Goal: Download file/media: Obtain a digital file from the website

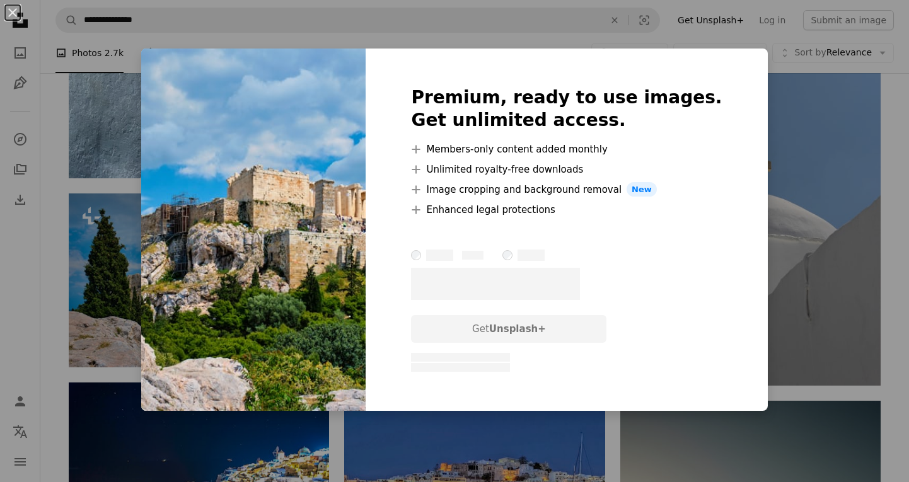
scroll to position [41206, 0]
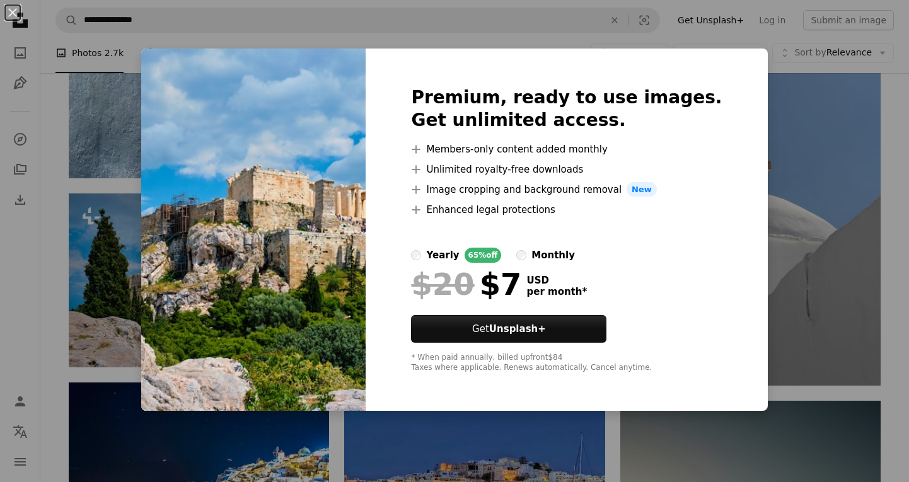
click at [878, 101] on div "An X shape Premium, ready to use images. Get unlimited access. A plus sign Memb…" at bounding box center [454, 241] width 909 height 482
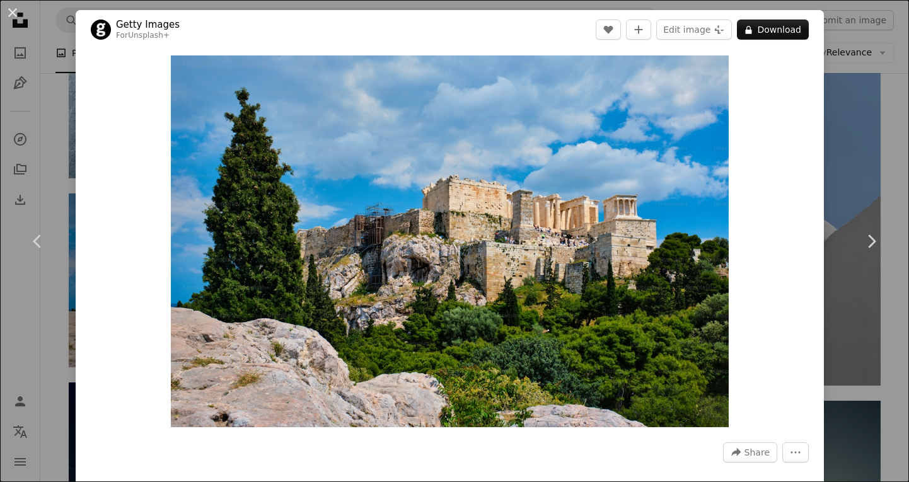
scroll to position [141, 0]
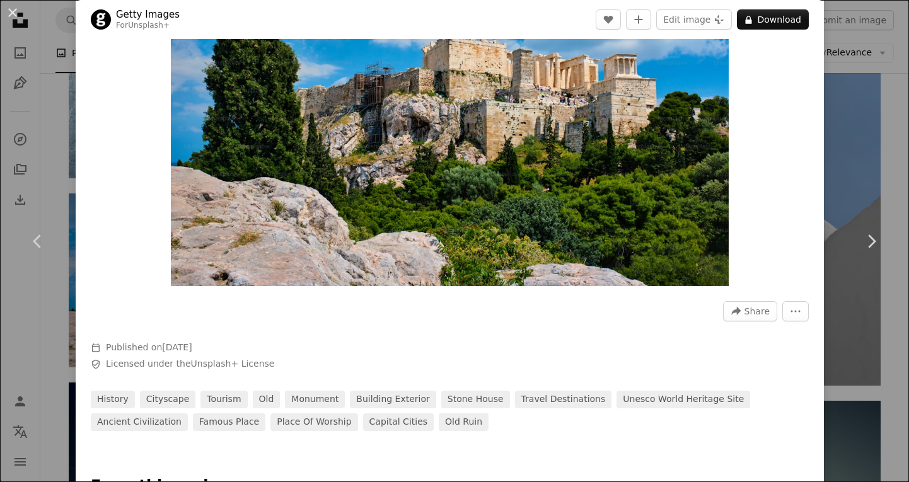
click at [894, 153] on div "An X shape Chevron left Chevron right Getty Images For Unsplash+ A heart A plus…" at bounding box center [454, 241] width 909 height 482
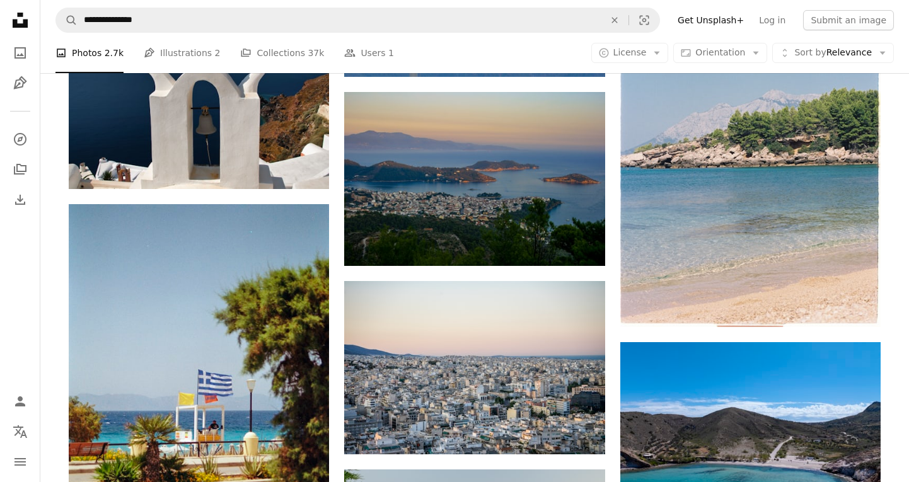
scroll to position [44071, 0]
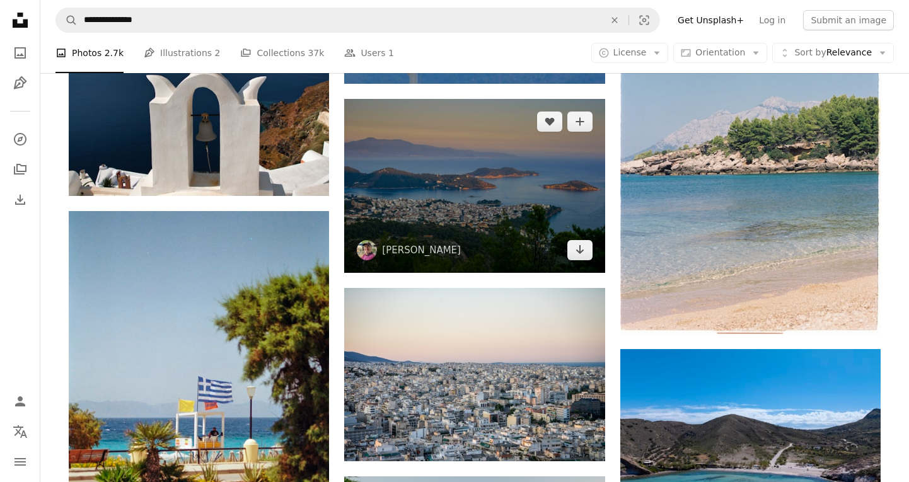
click at [505, 180] on img at bounding box center [474, 185] width 260 height 173
click at [581, 257] on icon "Arrow pointing down" at bounding box center [580, 249] width 10 height 15
click at [579, 252] on icon "Arrow pointing down" at bounding box center [580, 249] width 10 height 15
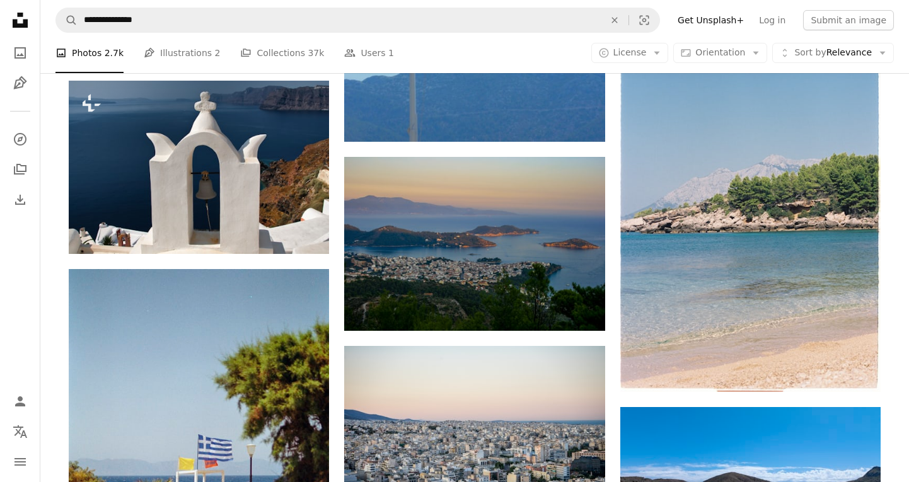
scroll to position [44010, 0]
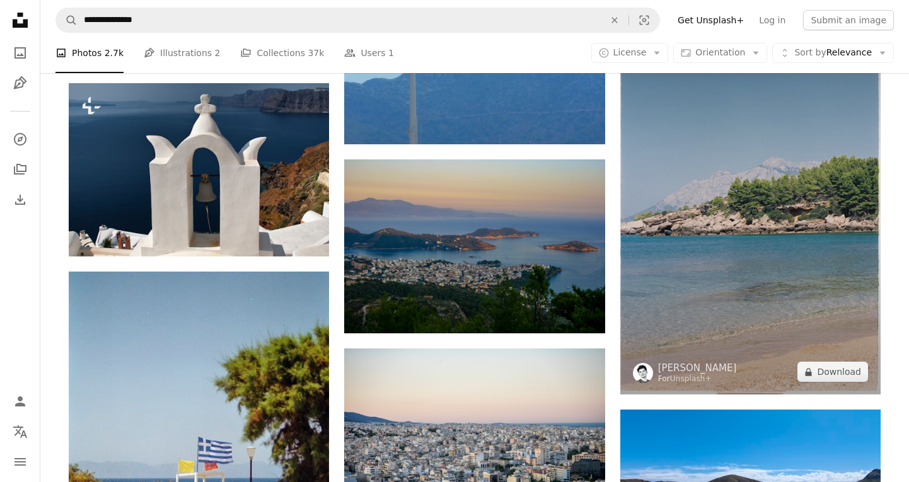
click at [819, 283] on img at bounding box center [751, 200] width 260 height 389
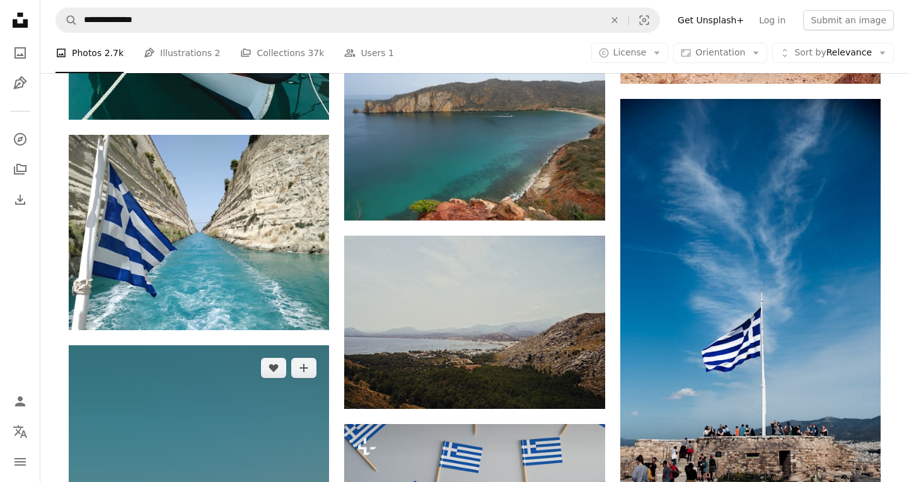
scroll to position [46281, 0]
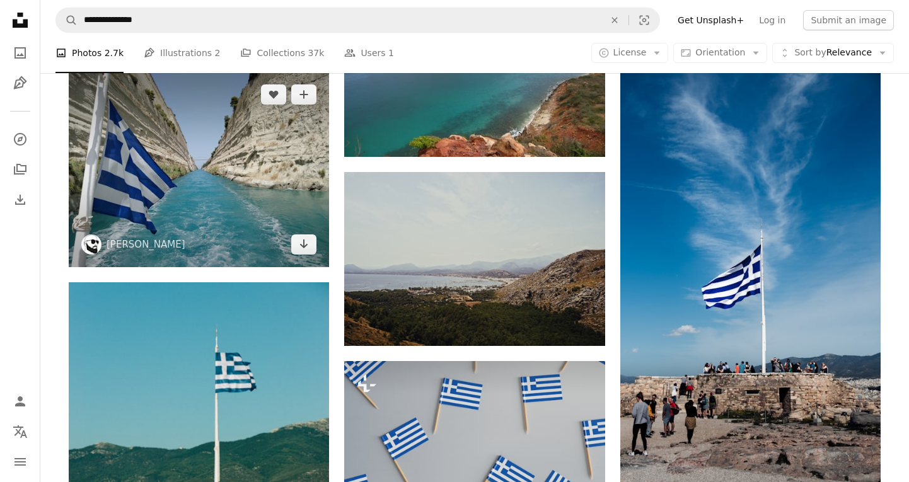
click at [272, 233] on img at bounding box center [199, 170] width 260 height 196
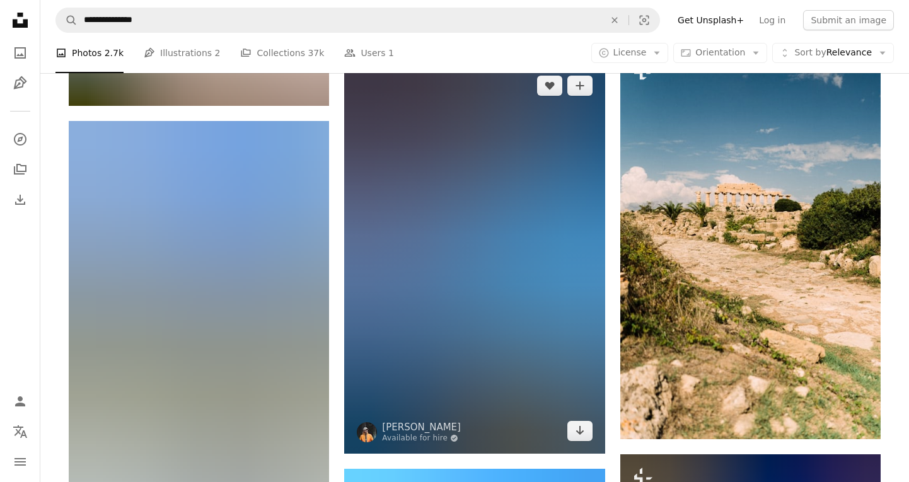
scroll to position [57975, 0]
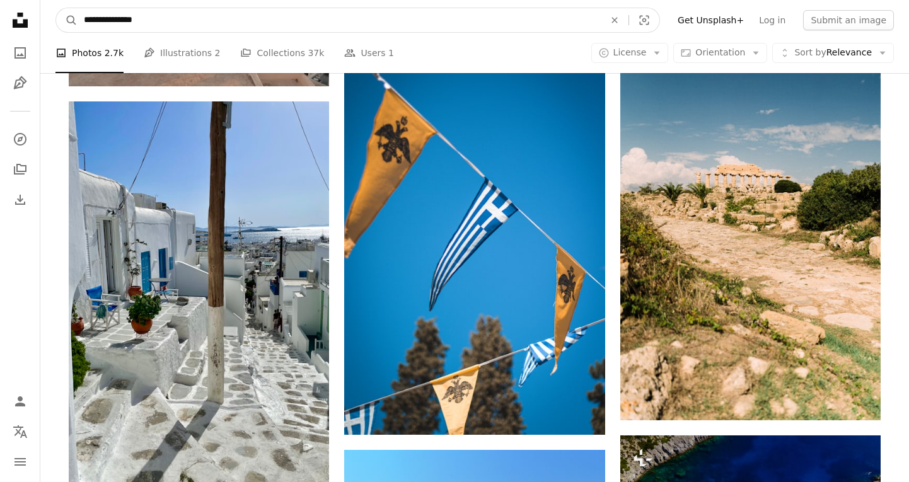
click at [365, 20] on input "**********" at bounding box center [339, 20] width 523 height 24
type input "**********"
click button "A magnifying glass" at bounding box center [66, 20] width 21 height 24
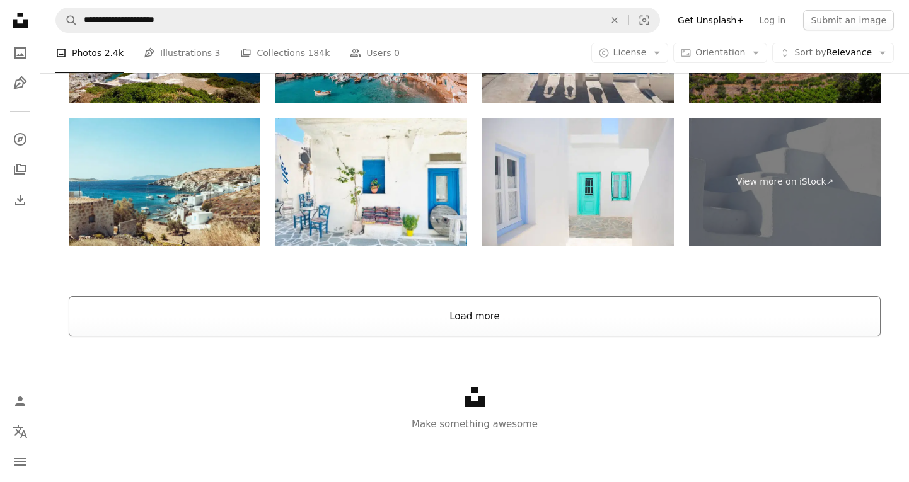
click at [663, 311] on button "Load more" at bounding box center [475, 316] width 812 height 40
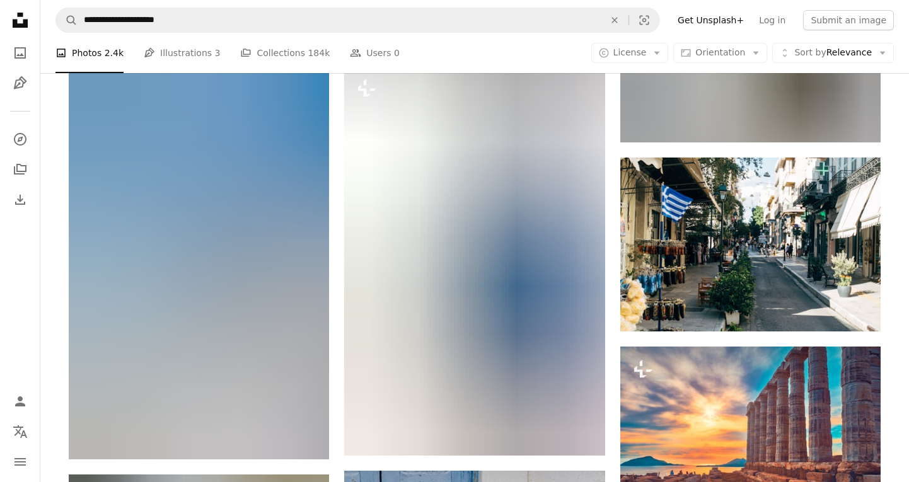
scroll to position [6789, 0]
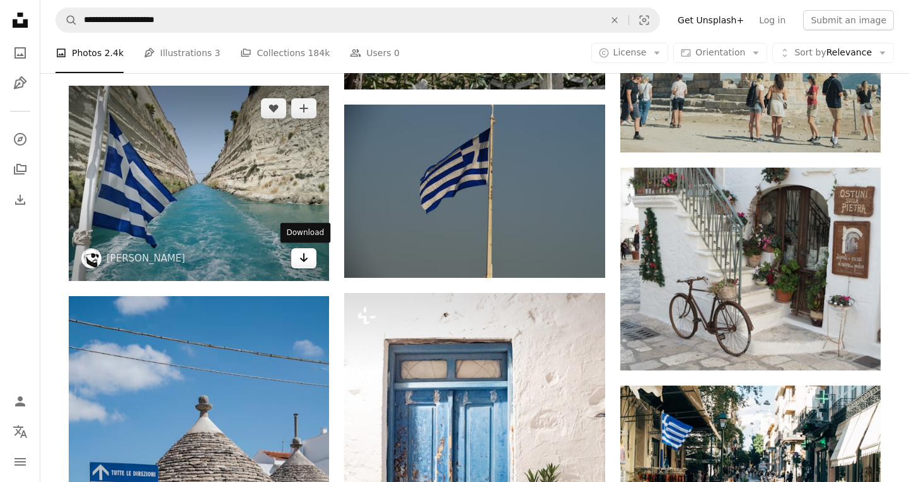
click at [299, 260] on icon "Arrow pointing down" at bounding box center [304, 257] width 10 height 15
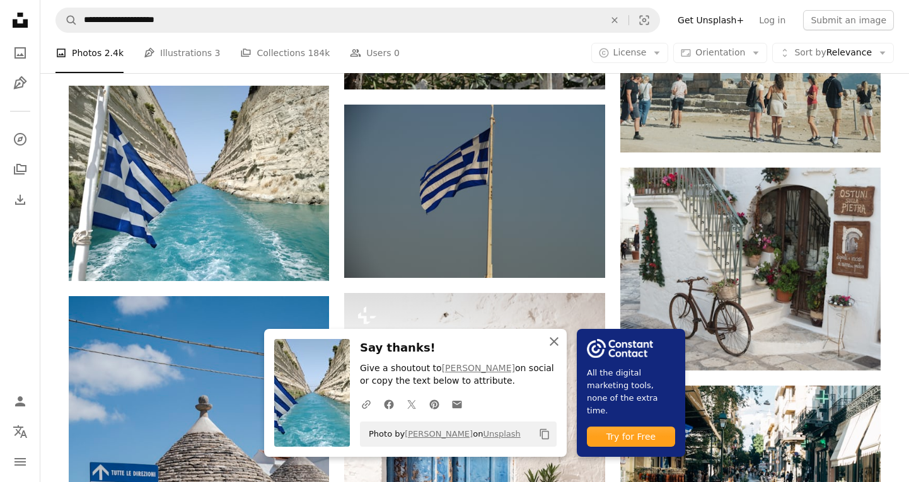
click at [552, 346] on icon "An X shape" at bounding box center [554, 341] width 15 height 15
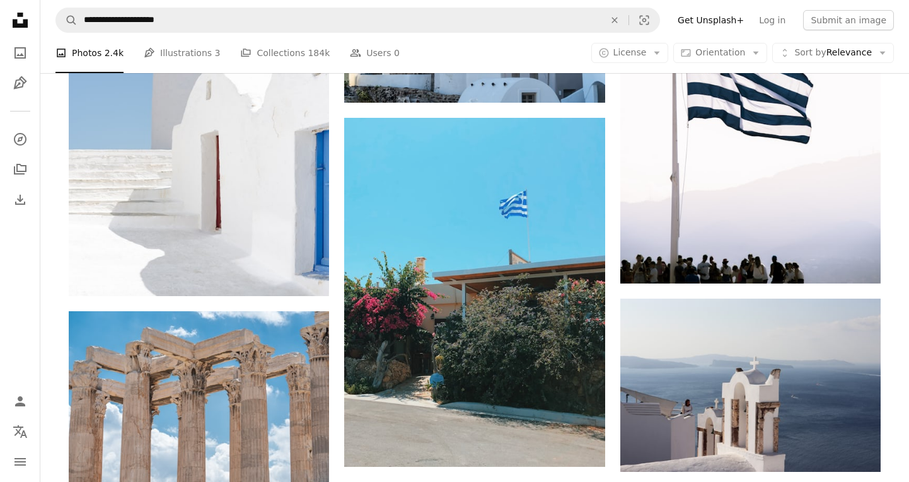
scroll to position [11658, 0]
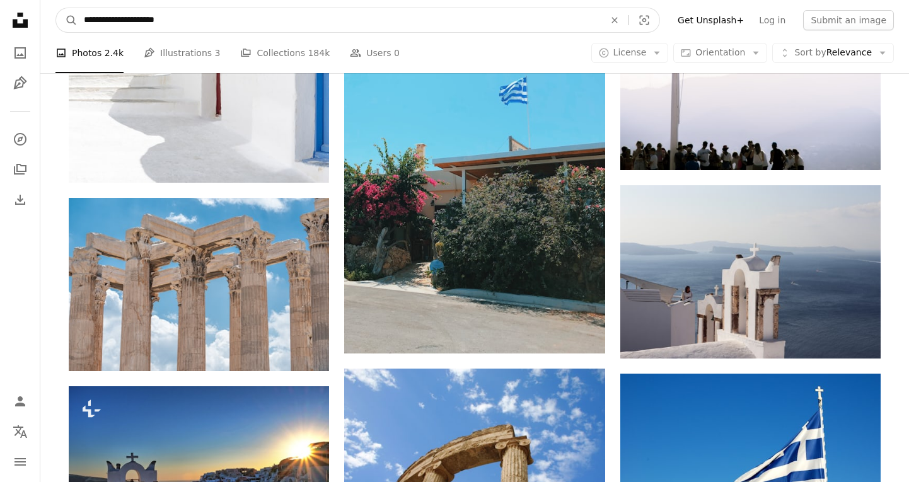
click at [279, 26] on input "**********" at bounding box center [339, 20] width 523 height 24
type input "**********"
click button "A magnifying glass" at bounding box center [66, 20] width 21 height 24
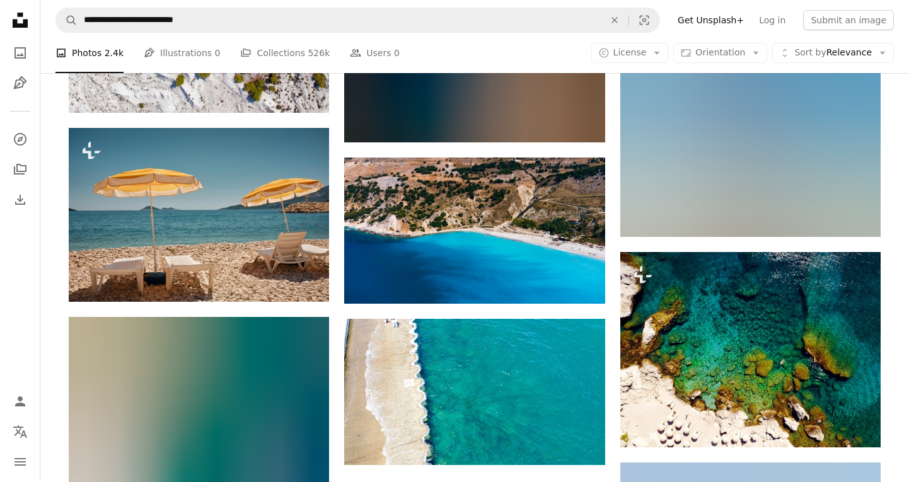
scroll to position [1309, 0]
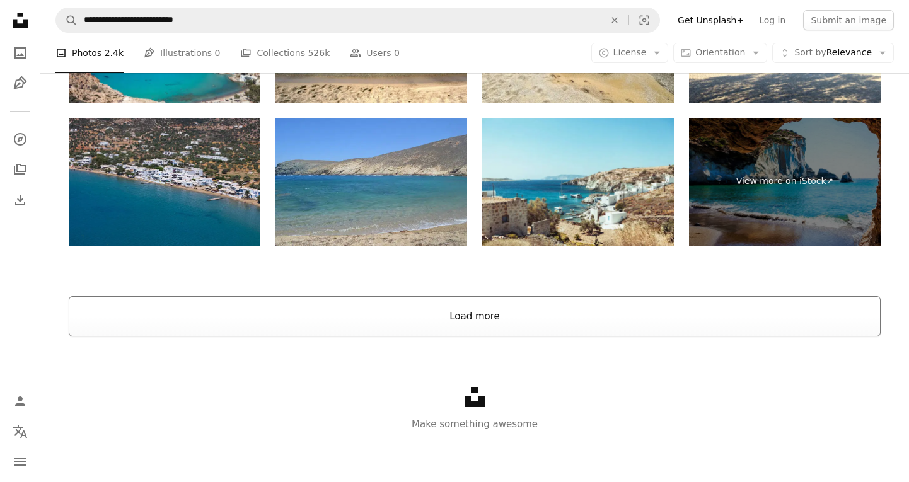
click at [532, 308] on button "Load more" at bounding box center [475, 316] width 812 height 40
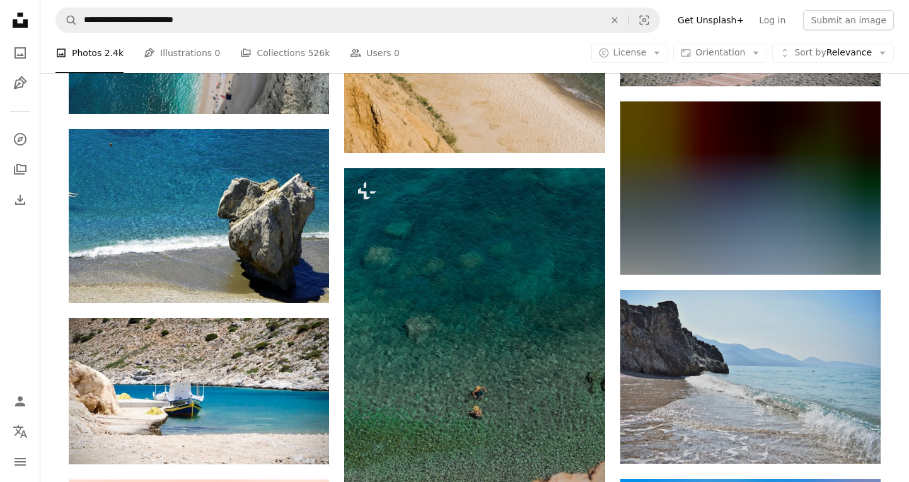
scroll to position [2605, 0]
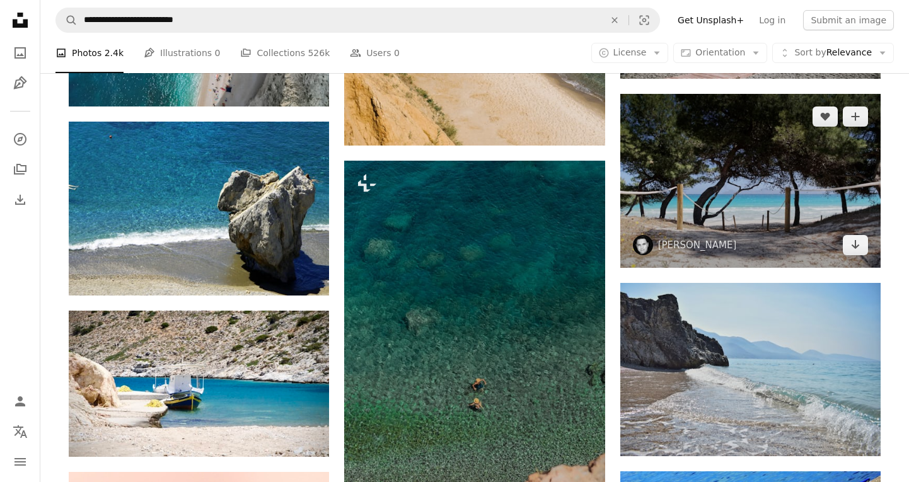
click at [761, 206] on img at bounding box center [751, 180] width 260 height 173
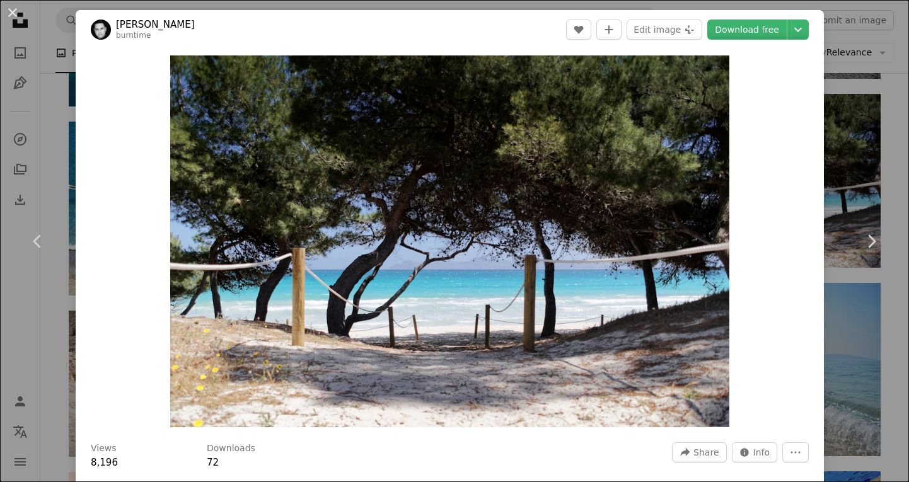
click at [886, 104] on div "An X shape Chevron left Chevron right [PERSON_NAME] burntime A heart A plus sig…" at bounding box center [454, 241] width 909 height 482
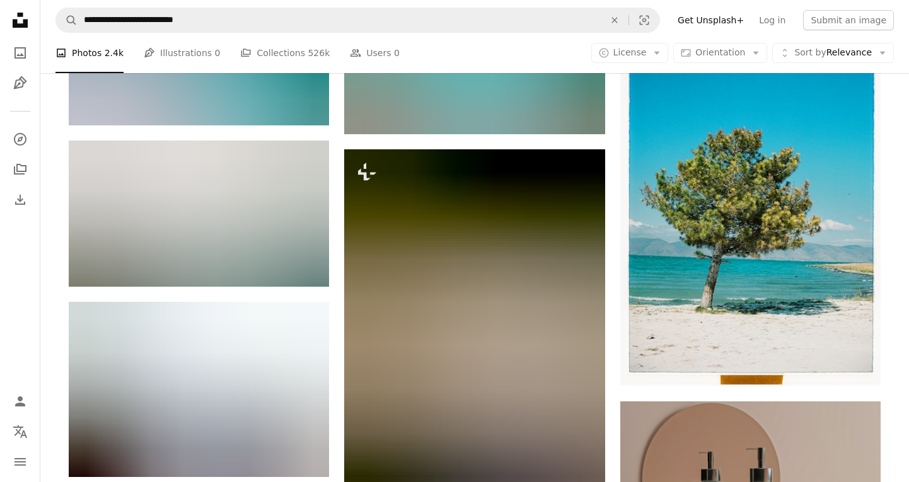
scroll to position [4253, 0]
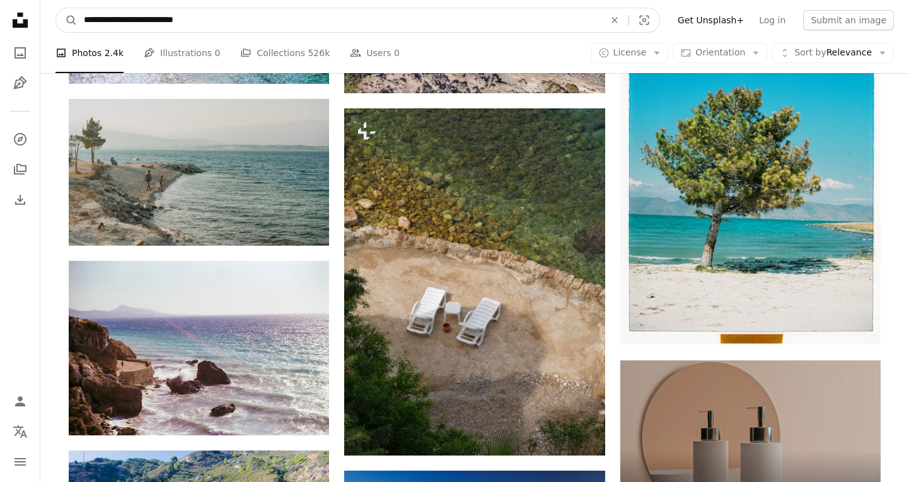
drag, startPoint x: 156, startPoint y: 19, endPoint x: 399, endPoint y: 44, distance: 244.7
click at [86, 18] on input "**********" at bounding box center [339, 20] width 523 height 24
click at [127, 24] on input "**********" at bounding box center [339, 20] width 523 height 24
type input "**********"
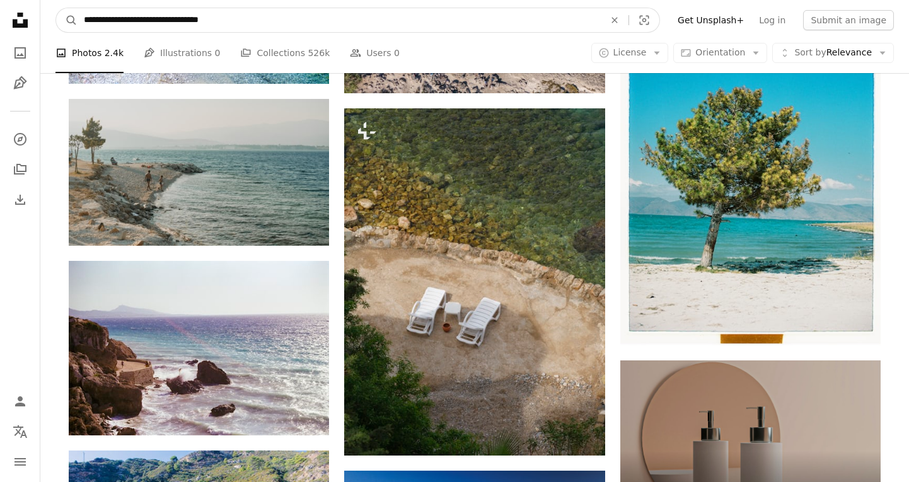
click button "A magnifying glass" at bounding box center [66, 20] width 21 height 24
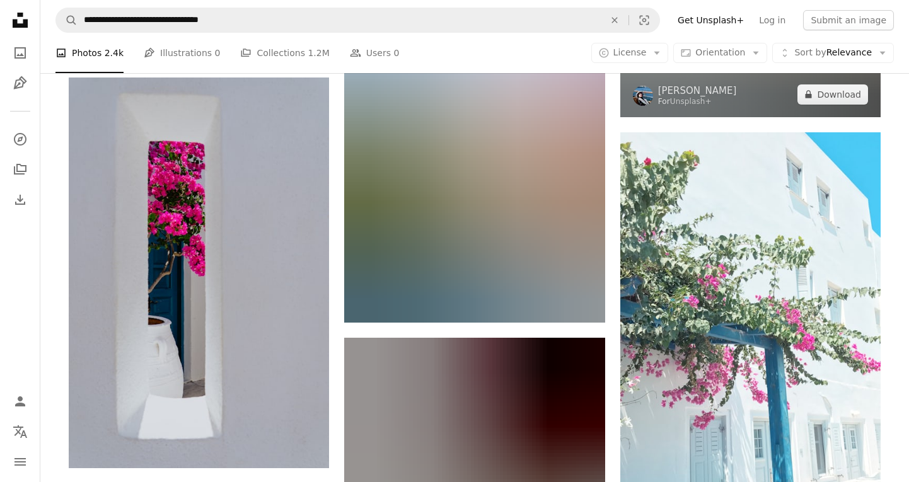
scroll to position [1265, 0]
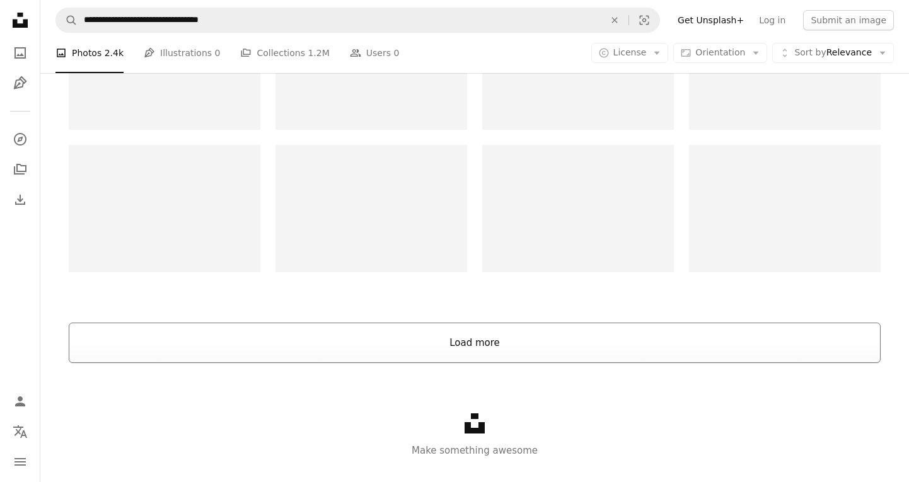
click at [595, 337] on button "Load more" at bounding box center [475, 343] width 812 height 40
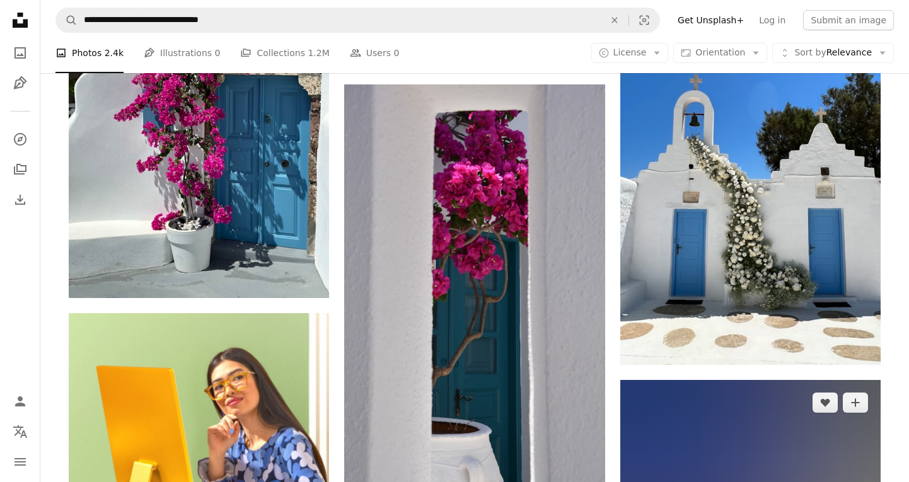
scroll to position [3326, 0]
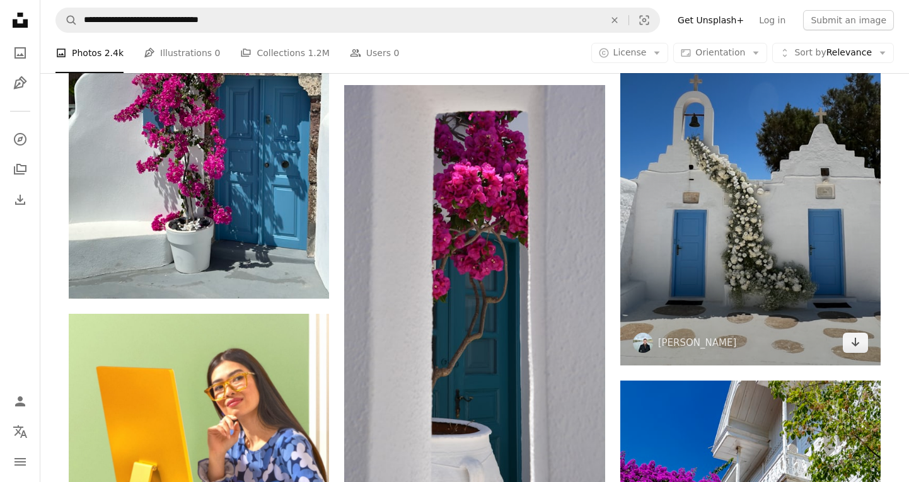
click at [771, 249] on img at bounding box center [751, 192] width 260 height 348
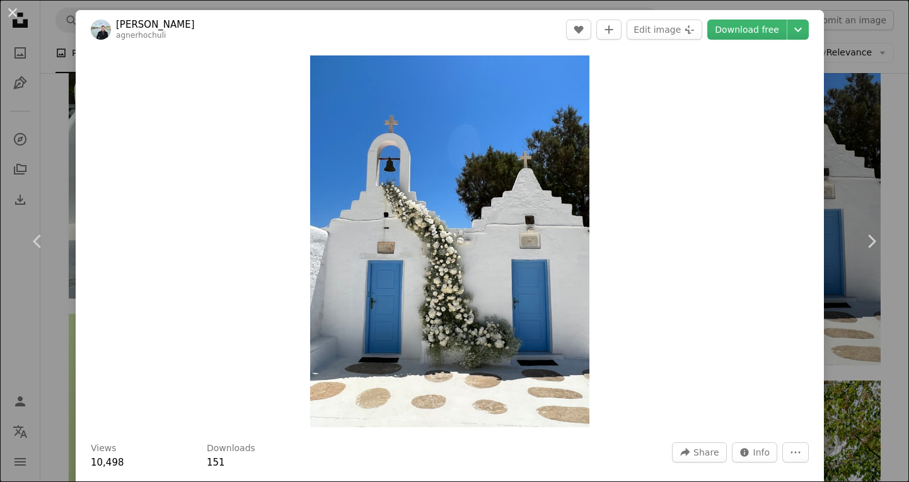
click at [889, 103] on div "An X shape Chevron left Chevron right [PERSON_NAME] agnerhochuli A heart A plus…" at bounding box center [454, 241] width 909 height 482
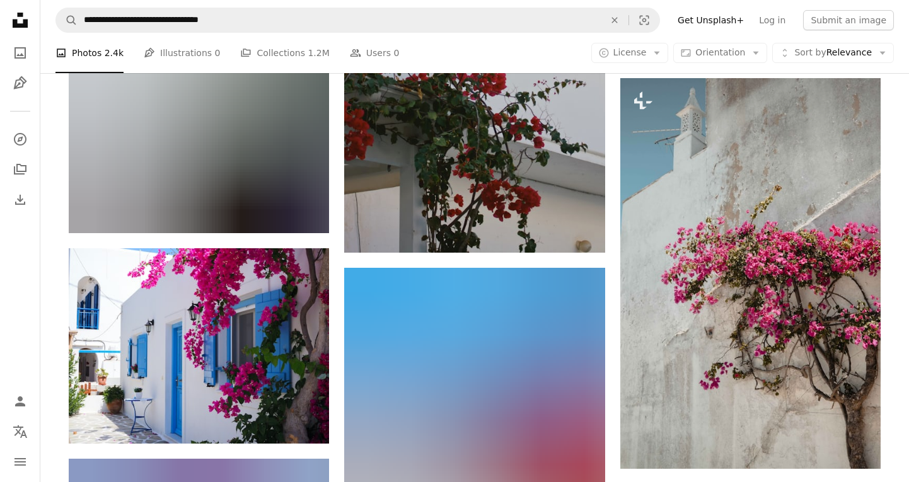
scroll to position [6108, 0]
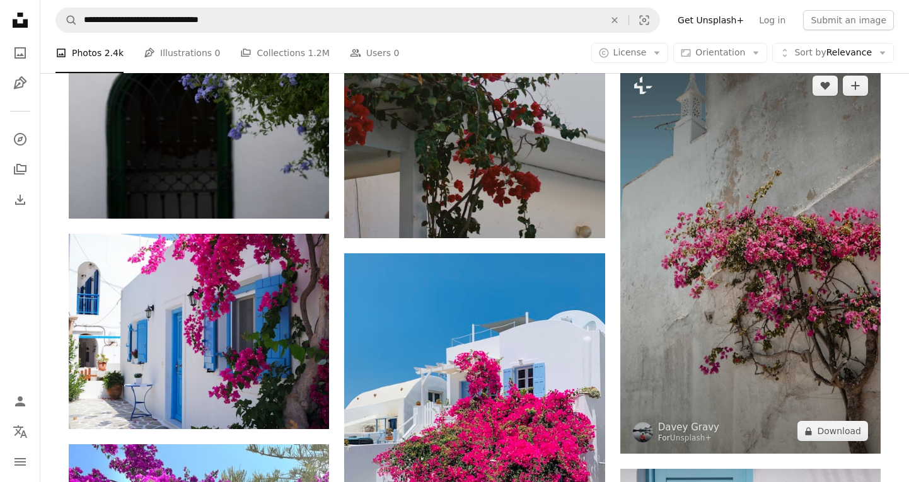
click at [802, 272] on img at bounding box center [751, 258] width 260 height 391
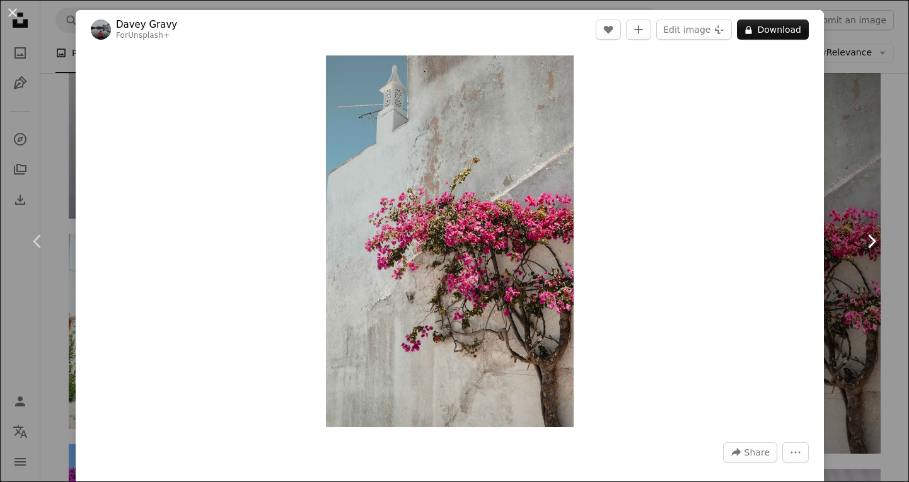
click at [882, 253] on link "Chevron right" at bounding box center [872, 241] width 76 height 121
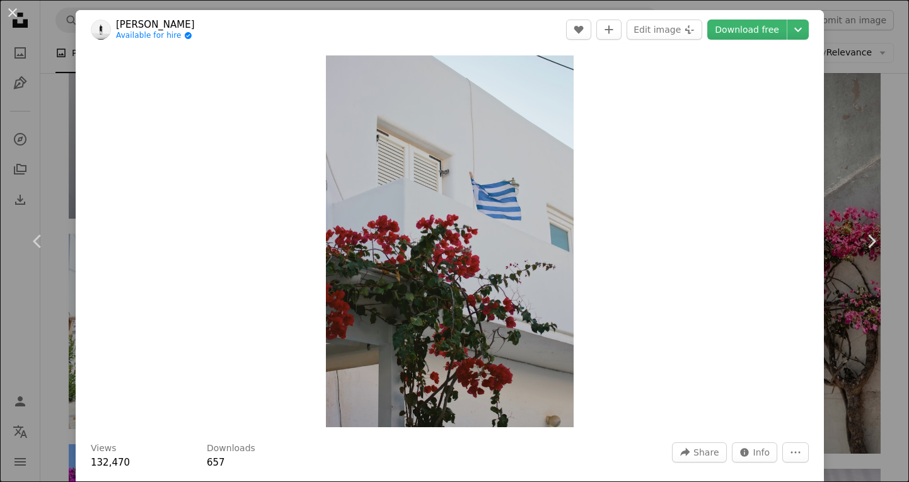
click at [893, 76] on div "An X shape Chevron left Chevron right [PERSON_NAME] Available for hire A checkm…" at bounding box center [454, 241] width 909 height 482
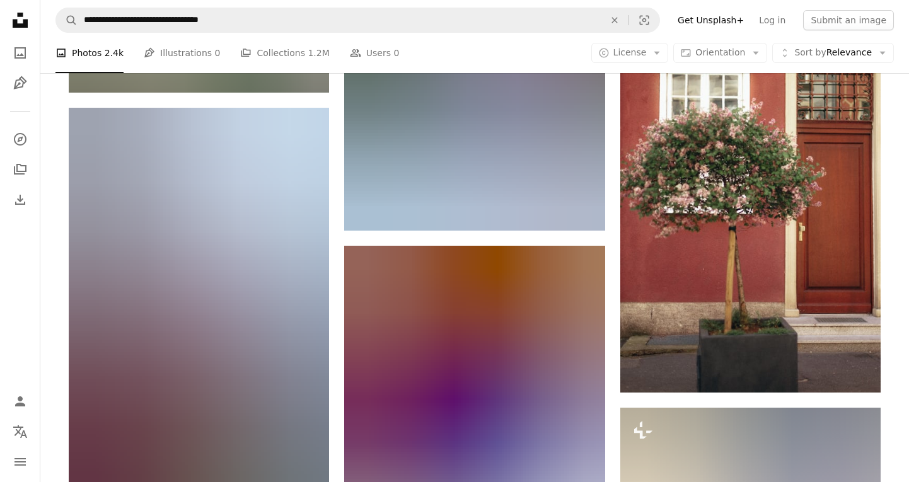
scroll to position [9522, 0]
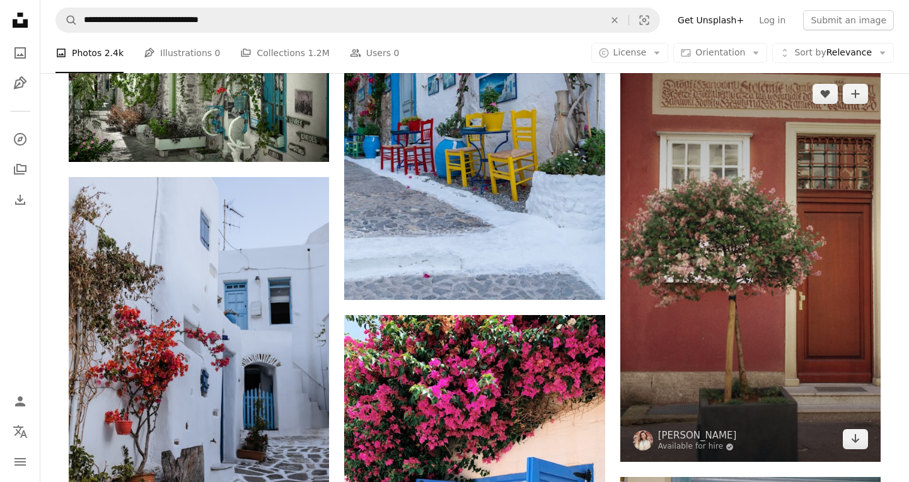
click at [806, 244] on img at bounding box center [751, 266] width 260 height 391
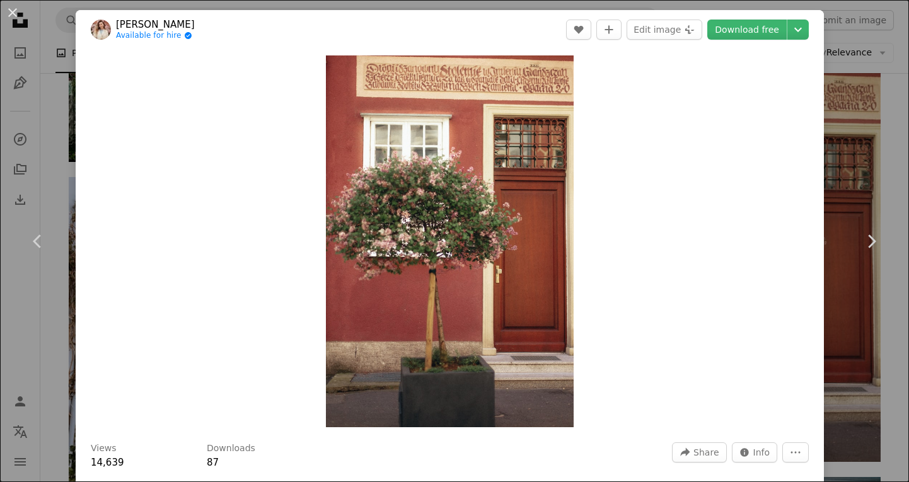
click at [895, 127] on div "An X shape Chevron left Chevron right [PERSON_NAME] Available for hire A checkm…" at bounding box center [454, 241] width 909 height 482
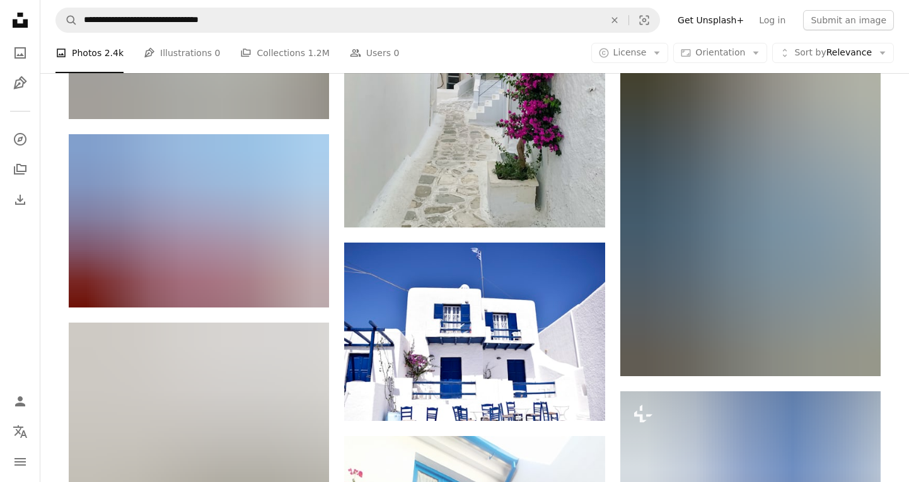
scroll to position [11968, 0]
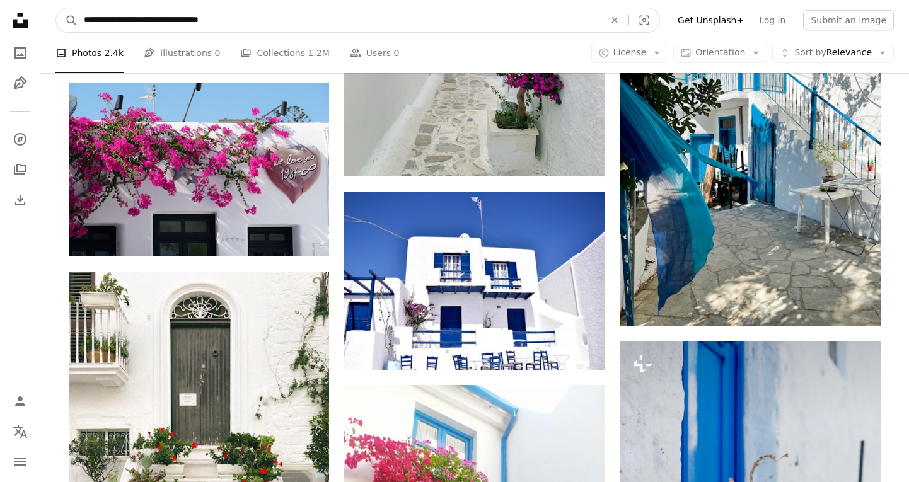
drag, startPoint x: 259, startPoint y: 14, endPoint x: 246, endPoint y: 6, distance: 14.7
click at [246, 6] on nav "**********" at bounding box center [474, 20] width 869 height 40
type input "**********"
click button "A magnifying glass" at bounding box center [66, 20] width 21 height 24
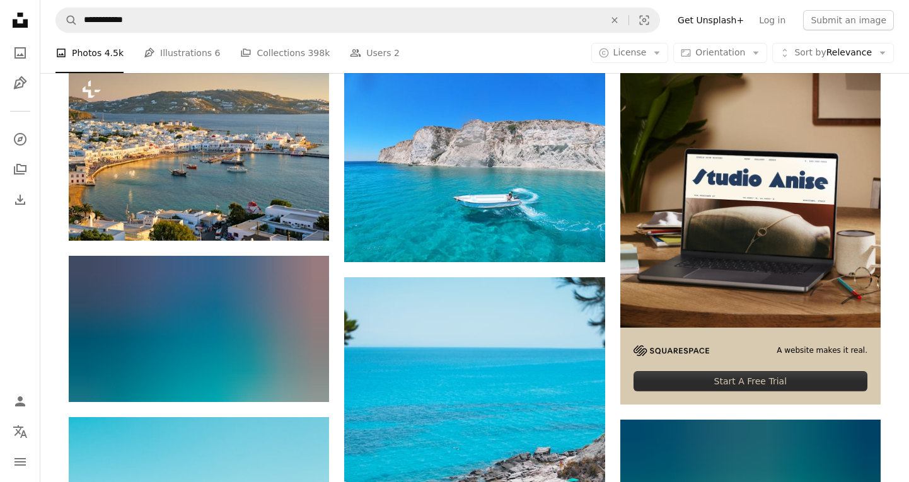
scroll to position [279, 0]
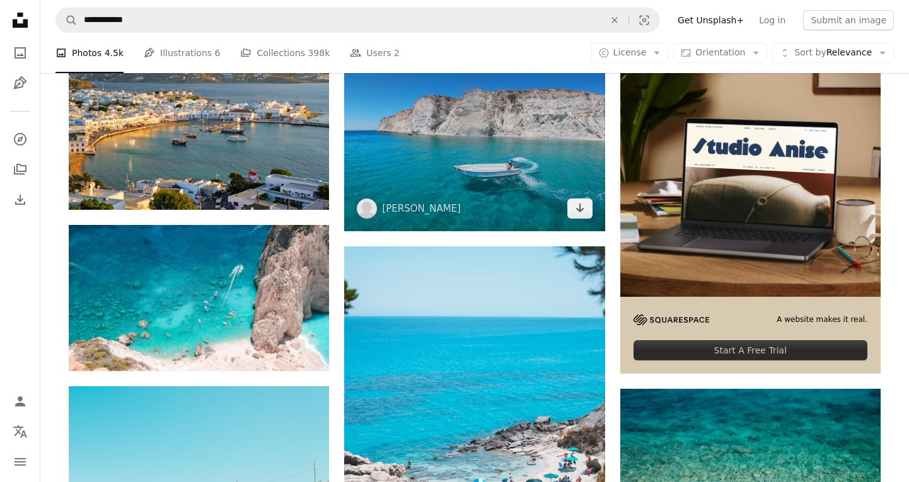
click at [535, 177] on img at bounding box center [474, 134] width 260 height 196
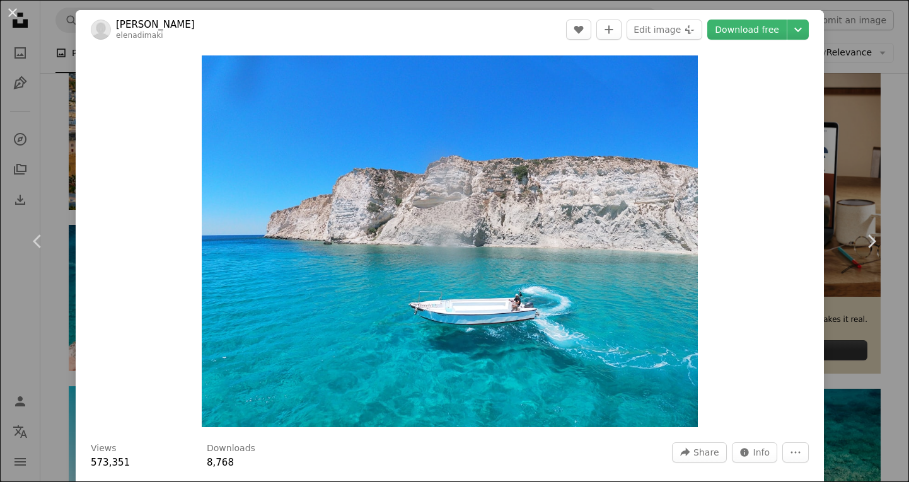
click at [887, 158] on div "An X shape Chevron left Chevron right [PERSON_NAME] elenadimaki A heart A plus …" at bounding box center [454, 241] width 909 height 482
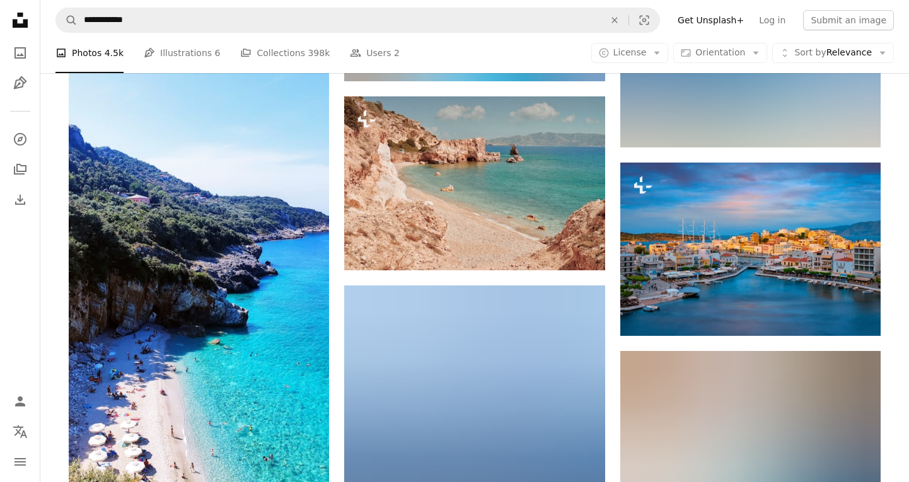
scroll to position [1095, 0]
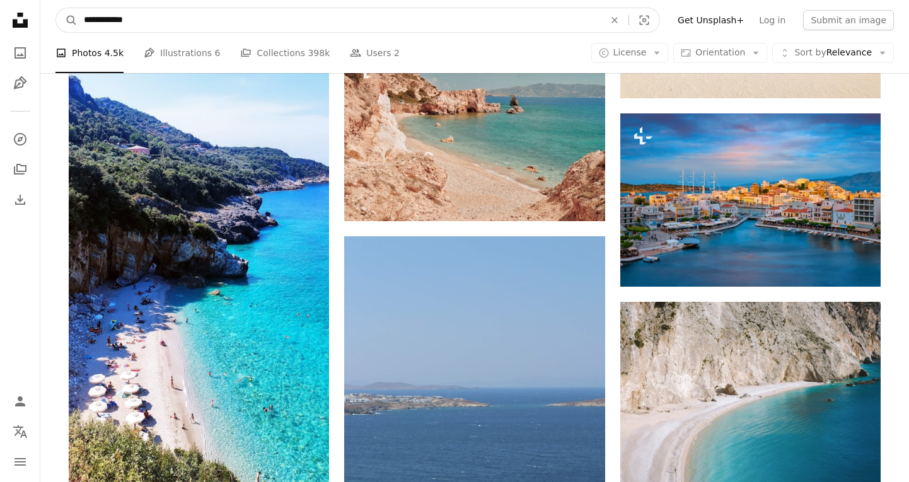
click at [276, 21] on input "**********" at bounding box center [339, 20] width 523 height 24
type input "**********"
click at [56, 8] on button "A magnifying glass" at bounding box center [66, 20] width 21 height 24
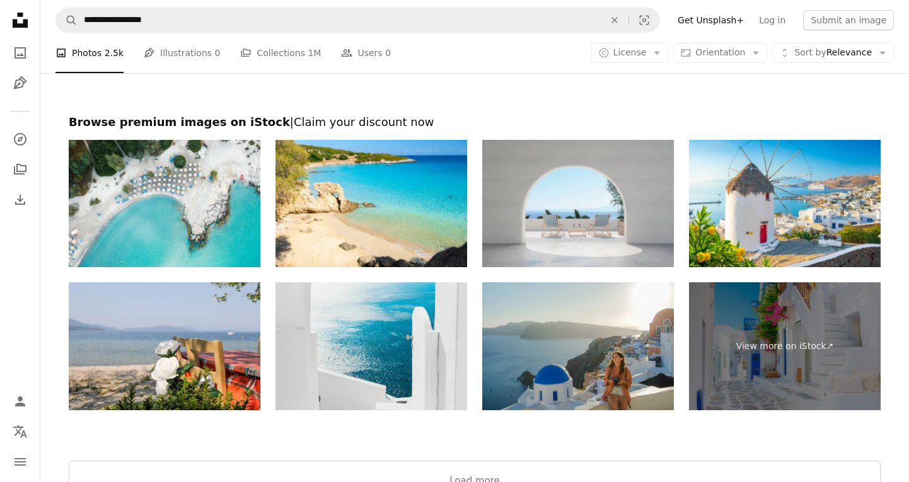
scroll to position [2968, 0]
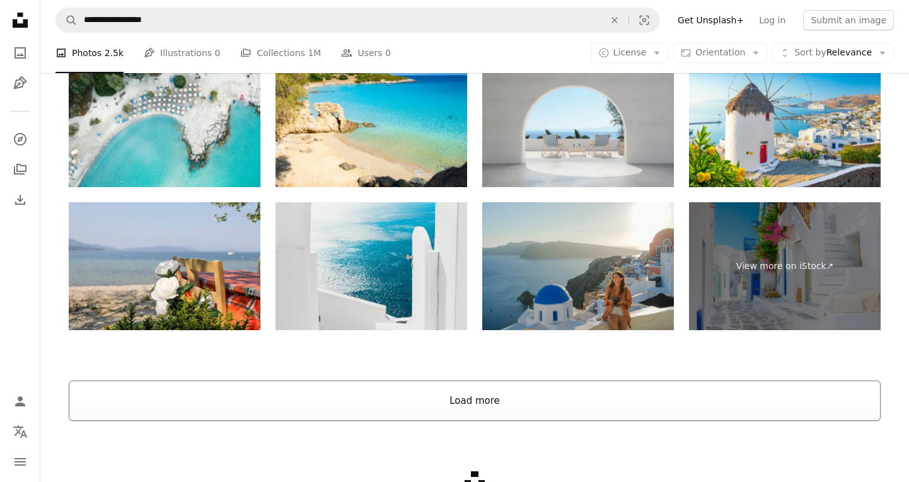
click at [479, 402] on button "Load more" at bounding box center [475, 401] width 812 height 40
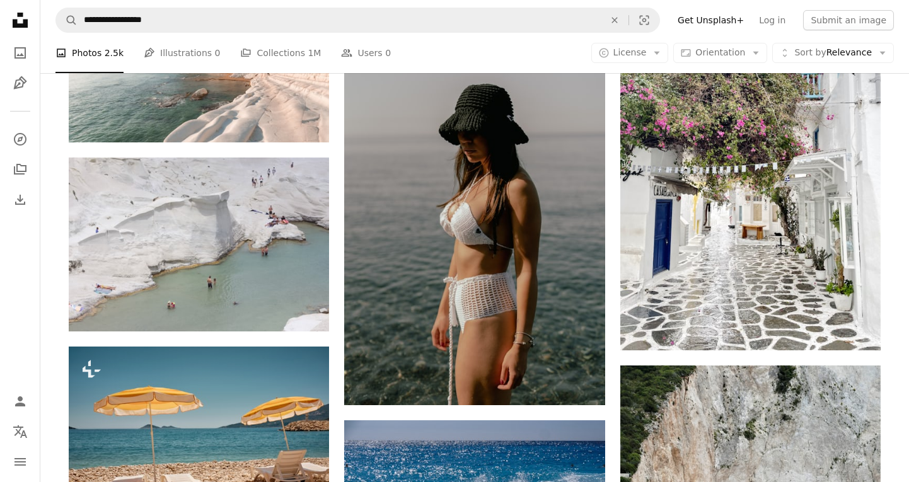
scroll to position [3562, 0]
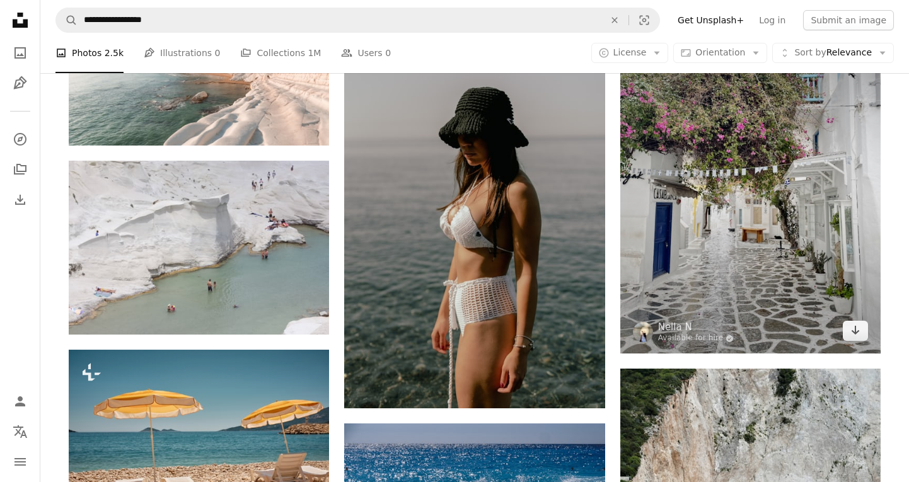
click at [792, 227] on img at bounding box center [751, 180] width 260 height 348
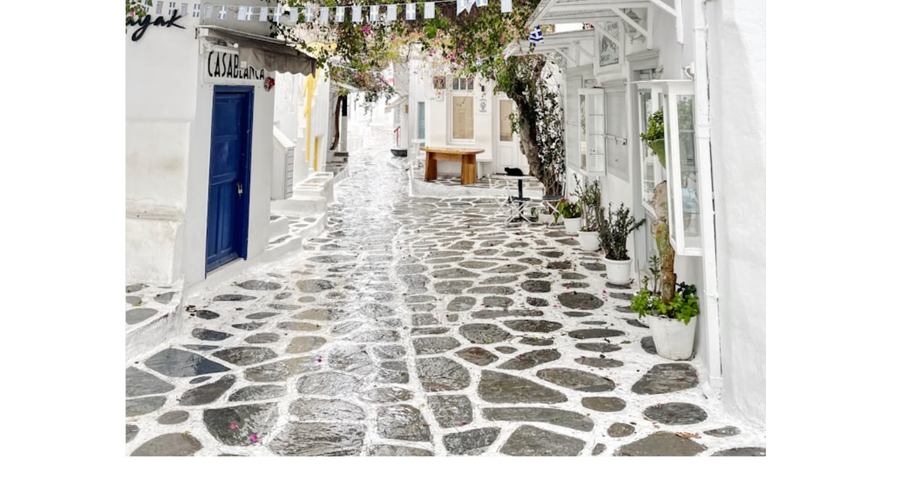
scroll to position [93, 0]
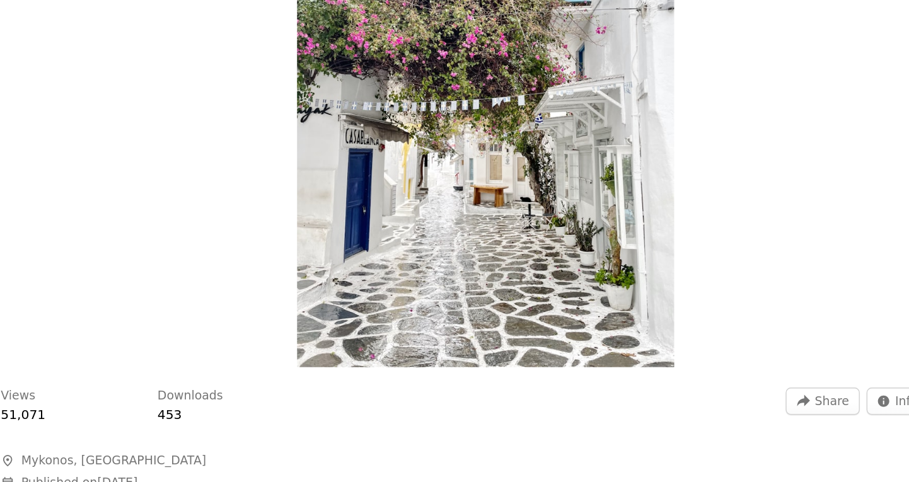
click at [736, 197] on div "Zoom in" at bounding box center [450, 148] width 749 height 385
click at [754, 196] on div "Zoom in" at bounding box center [450, 148] width 749 height 385
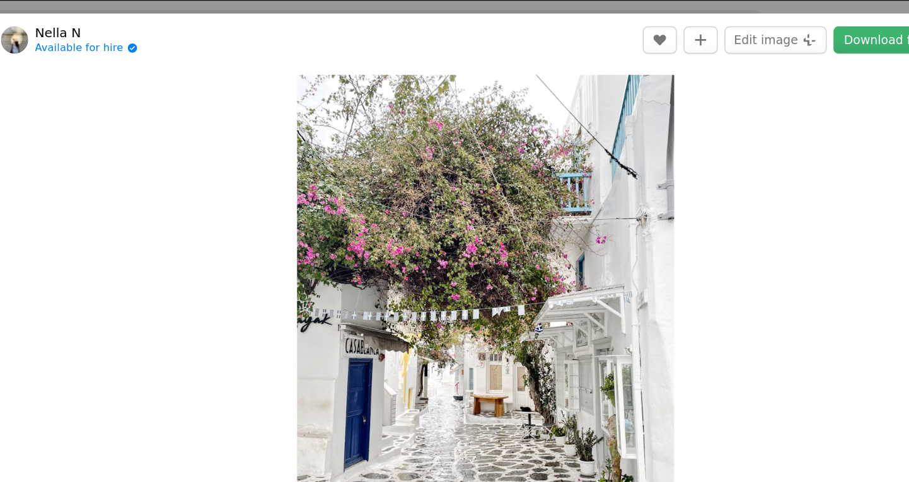
click at [744, 60] on div "Zoom in" at bounding box center [450, 241] width 749 height 385
